Goal: Task Accomplishment & Management: Use online tool/utility

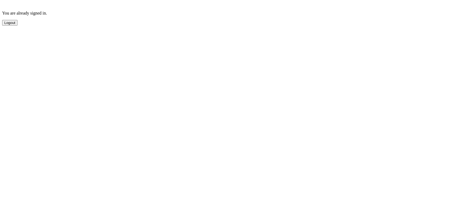
click at [17, 26] on button "Logout" at bounding box center [9, 23] width 15 height 6
click at [20, 41] on button "Sign Out" at bounding box center [11, 38] width 18 height 6
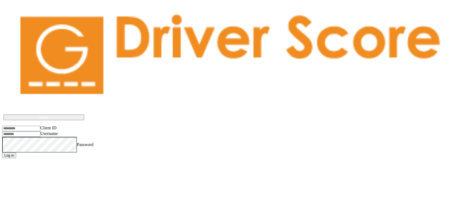
click at [40, 126] on input "Client ID" at bounding box center [21, 128] width 38 height 5
type input "*********"
click at [40, 131] on input "Username" at bounding box center [21, 133] width 38 height 5
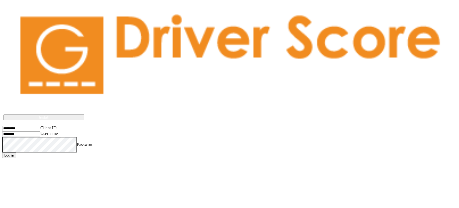
type input "**********"
click at [2, 125] on div "Client ID Username Password Log in" at bounding box center [229, 141] width 455 height 33
click at [2, 152] on button "Log in" at bounding box center [9, 155] width 14 height 6
click at [30, 126] on input "Client ID" at bounding box center [21, 128] width 38 height 5
type input "*********"
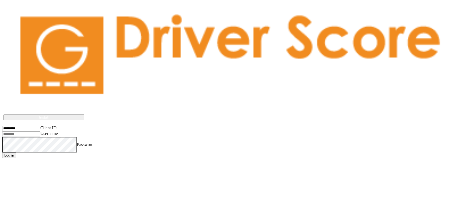
click at [37, 131] on input "Username" at bounding box center [21, 133] width 38 height 5
type input "**********"
click at [2, 152] on button "Log in" at bounding box center [9, 155] width 14 height 6
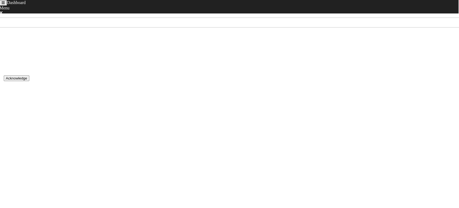
click at [4, 6] on button "Toggle navigation" at bounding box center [3, 3] width 8 height 6
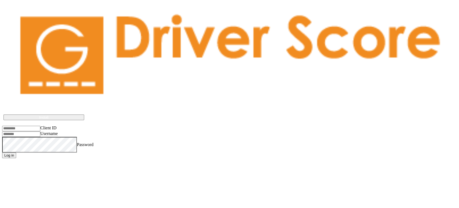
click at [33, 126] on input "Client ID" at bounding box center [21, 128] width 38 height 5
click at [40, 126] on input "Client ID" at bounding box center [21, 128] width 38 height 5
type input "**********"
click at [39, 131] on input "Username" at bounding box center [21, 133] width 38 height 5
click at [40, 131] on input "Username" at bounding box center [21, 133] width 38 height 5
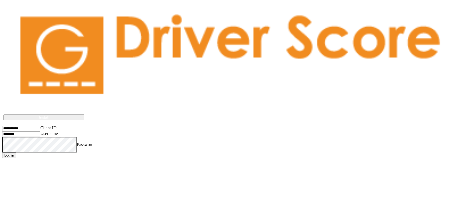
type input "**********"
click at [2, 152] on button "Log in" at bounding box center [9, 155] width 14 height 6
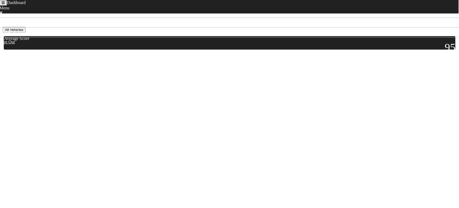
click at [101, 41] on body "Dashboard Menu Home Missed Acknowledgments Sign Out [DATE] - [DATE] All Vehicle…" at bounding box center [229, 55] width 455 height 81
click at [25, 33] on button "All Vehicles" at bounding box center [14, 30] width 23 height 6
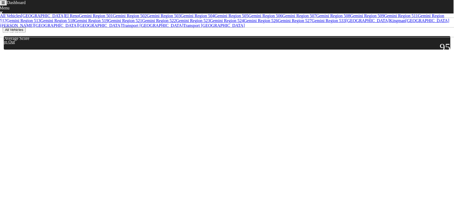
click at [79, 18] on link "Gemini Region 501" at bounding box center [96, 15] width 34 height 5
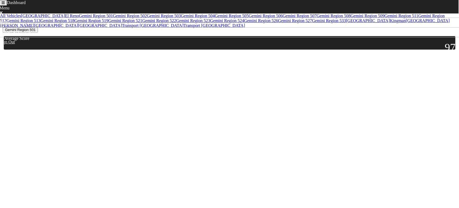
click at [38, 33] on button "Gemini Region 501" at bounding box center [20, 30] width 35 height 6
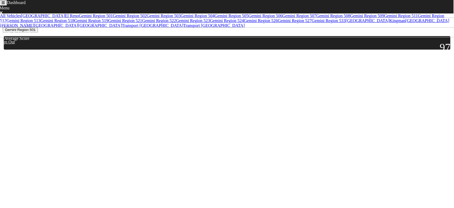
click at [113, 18] on link "Gemini Region 502" at bounding box center [130, 15] width 34 height 5
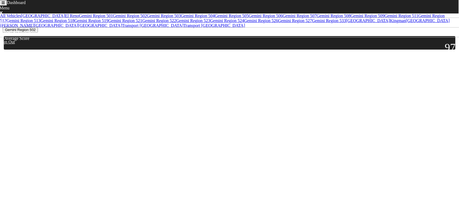
click at [38, 33] on button "Gemini Region 502" at bounding box center [20, 30] width 35 height 6
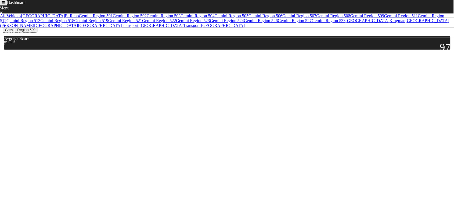
click at [147, 18] on link "Gemini Region 503" at bounding box center [164, 15] width 34 height 5
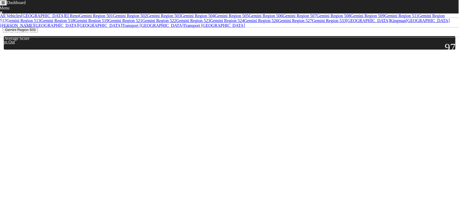
click at [38, 33] on button "Gemini Region 503" at bounding box center [20, 30] width 35 height 6
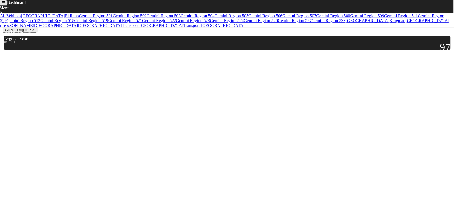
click at [181, 18] on link "Gemini Region 504" at bounding box center [198, 15] width 34 height 5
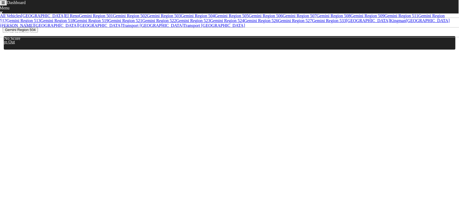
click at [38, 33] on button "Gemini Region 504" at bounding box center [20, 30] width 35 height 6
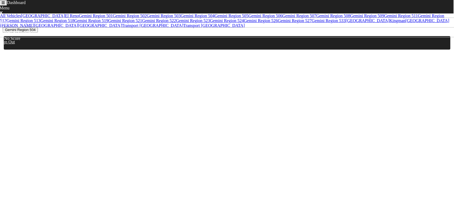
click at [249, 18] on link "Gemini Region 506" at bounding box center [266, 15] width 34 height 5
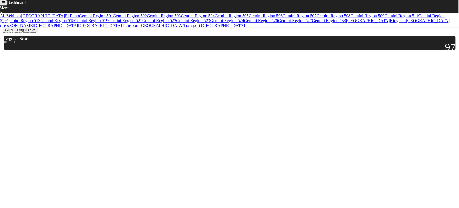
click at [38, 33] on button "Gemini Region 506" at bounding box center [20, 30] width 35 height 6
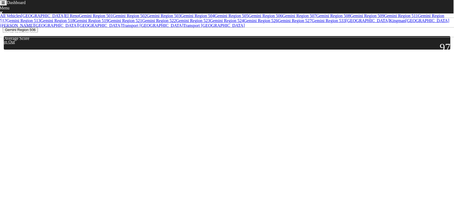
scroll to position [60, 0]
click at [346, 23] on link "[GEOGRAPHIC_DATA]" at bounding box center [368, 20] width 44 height 5
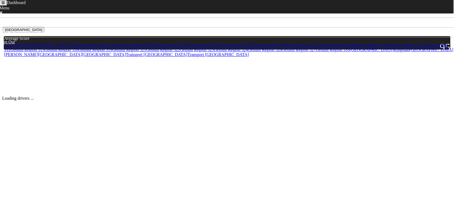
scroll to position [0, 0]
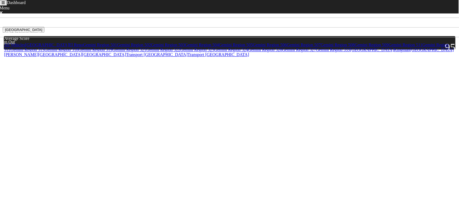
click at [44, 33] on button "[GEOGRAPHIC_DATA]" at bounding box center [24, 30] width 42 height 6
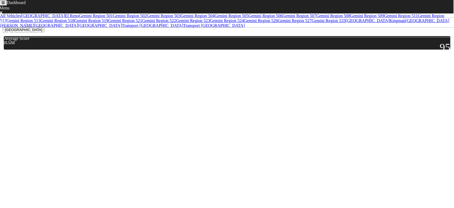
click at [35, 23] on link "Gemini Region 512" at bounding box center [222, 17] width 444 height 9
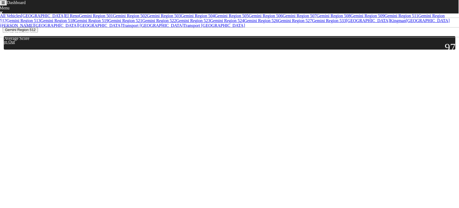
click at [38, 33] on button "Gemini Region 512" at bounding box center [20, 30] width 35 height 6
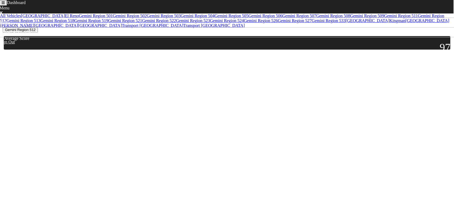
scroll to position [60, 0]
click at [142, 23] on link "Gemini Region 522" at bounding box center [159, 20] width 34 height 5
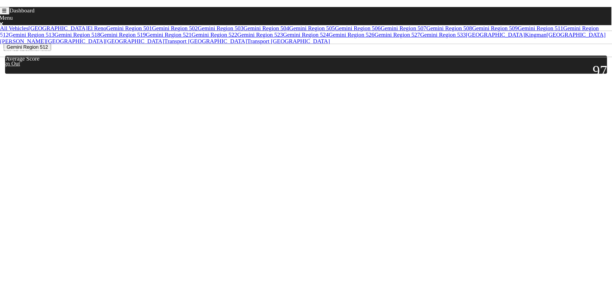
scroll to position [0, 0]
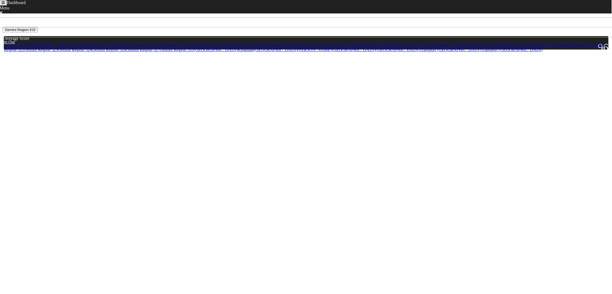
click at [38, 33] on button "Gemini Region 522" at bounding box center [20, 30] width 35 height 6
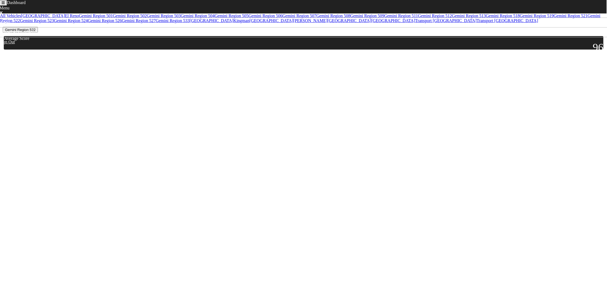
click at [156, 23] on link "Gemini Region 533" at bounding box center [173, 20] width 34 height 5
